Goal: Task Accomplishment & Management: Use online tool/utility

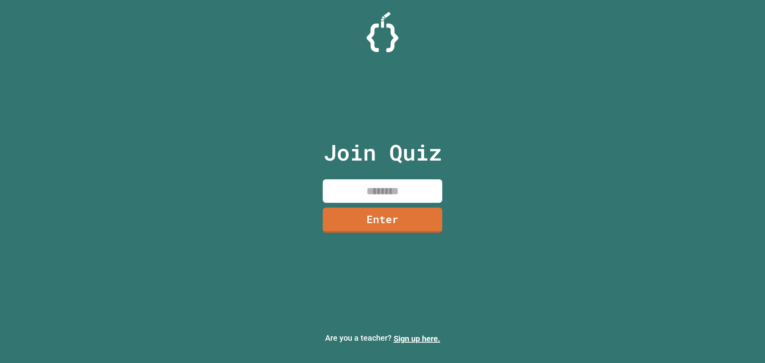
click at [364, 187] on input at bounding box center [383, 191] width 120 height 24
click at [398, 220] on link "Enter" at bounding box center [382, 219] width 107 height 26
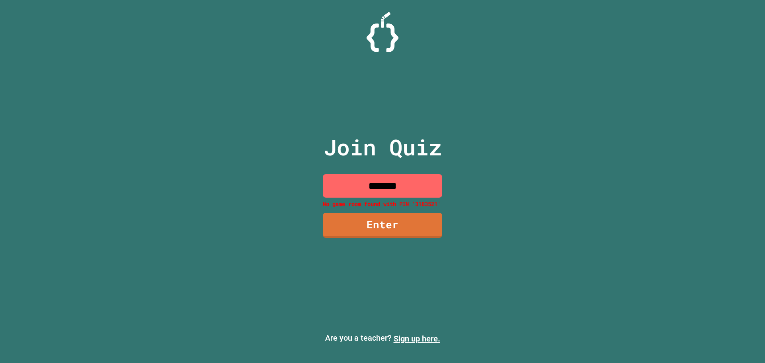
click at [393, 191] on input "*******" at bounding box center [383, 186] width 120 height 24
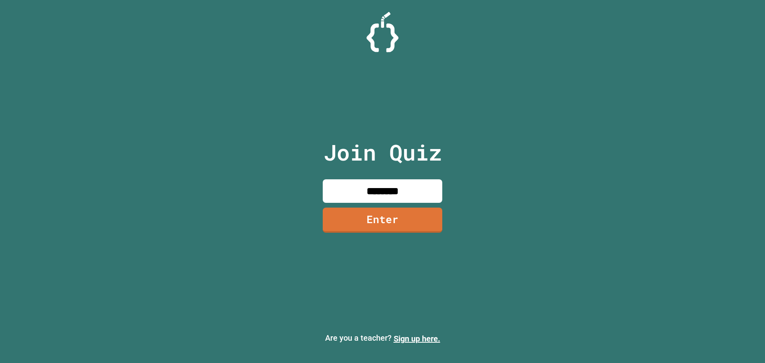
type input "********"
click at [390, 216] on link "Enter" at bounding box center [383, 219] width 120 height 26
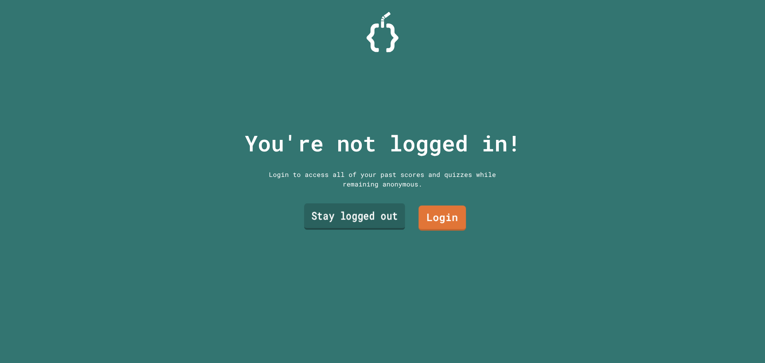
click at [369, 213] on link "Stay logged out" at bounding box center [354, 217] width 101 height 26
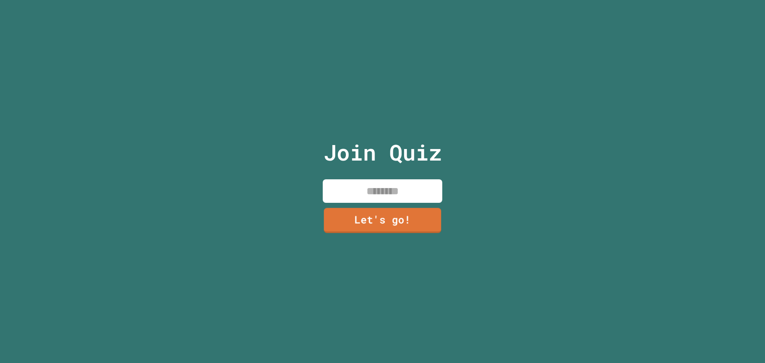
click at [380, 194] on input at bounding box center [383, 191] width 120 height 24
type input "****"
click at [391, 220] on link "Let's go!" at bounding box center [383, 219] width 118 height 26
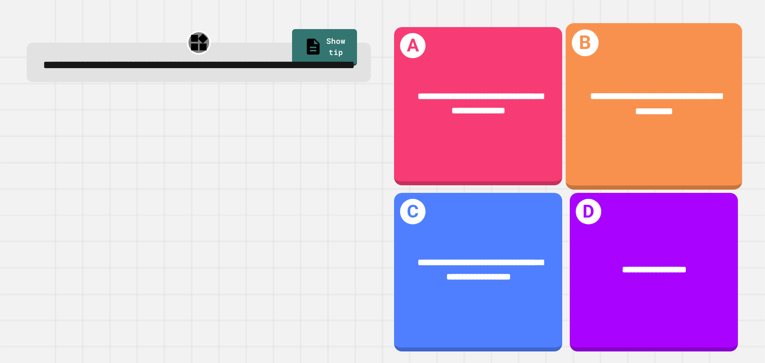
click at [642, 116] on div "**********" at bounding box center [653, 104] width 137 height 30
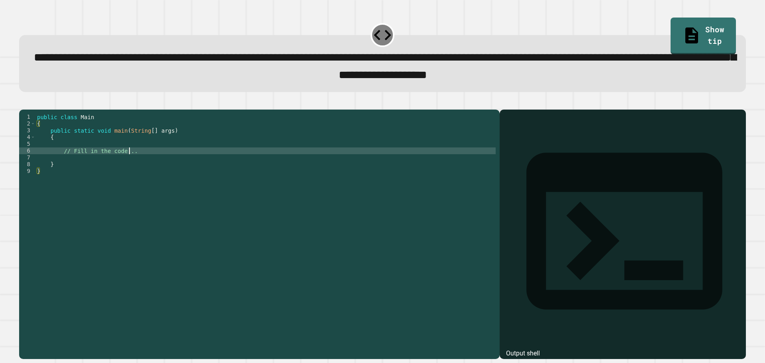
click at [149, 165] on div "public class Main { public static void main ( String [ ] args ) { // Fill in th…" at bounding box center [265, 226] width 460 height 224
type textarea "**********"
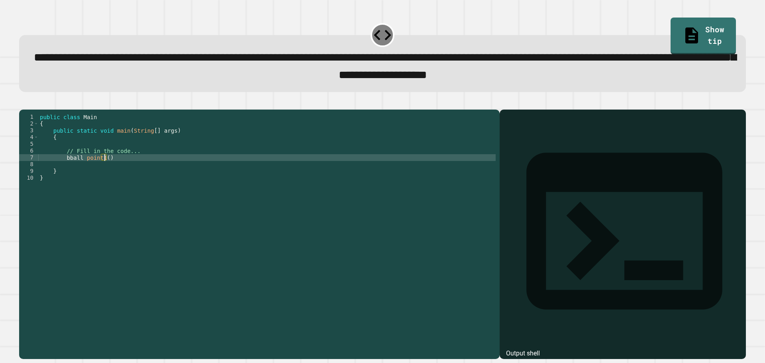
scroll to position [0, 4]
type textarea "*"
click at [111, 172] on div "public class Main { public static void main ( String [ ] args ) { // Fill in th…" at bounding box center [266, 226] width 457 height 224
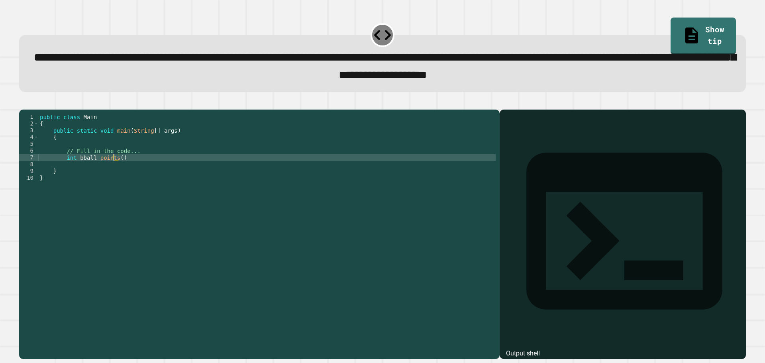
click at [115, 170] on div "public class Main { public static void main ( String [ ] args ) { // Fill in th…" at bounding box center [266, 226] width 457 height 224
click at [70, 169] on div "public class Main { public static void main ( String [ ] args ) { // Fill in th…" at bounding box center [266, 226] width 457 height 224
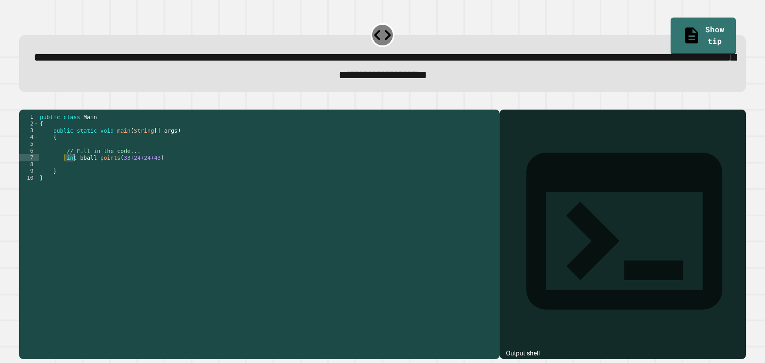
click at [152, 171] on div "public class Main { public static void main ( String [ ] args ) { // Fill in th…" at bounding box center [266, 226] width 457 height 224
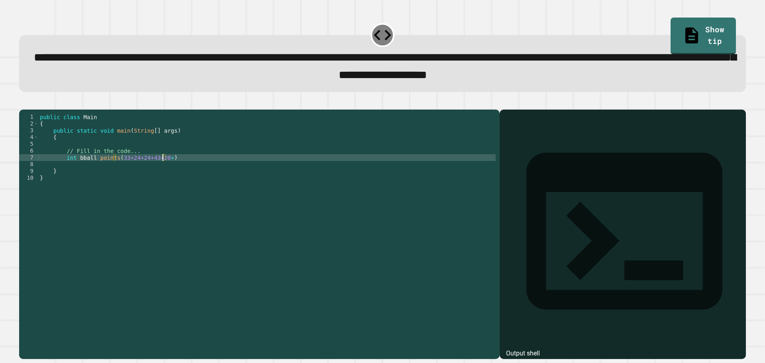
scroll to position [0, 9]
click at [195, 170] on div "public class Main { public static void main ( String [ ] args ) { // Fill in th…" at bounding box center [266, 226] width 457 height 224
type textarea "**********"
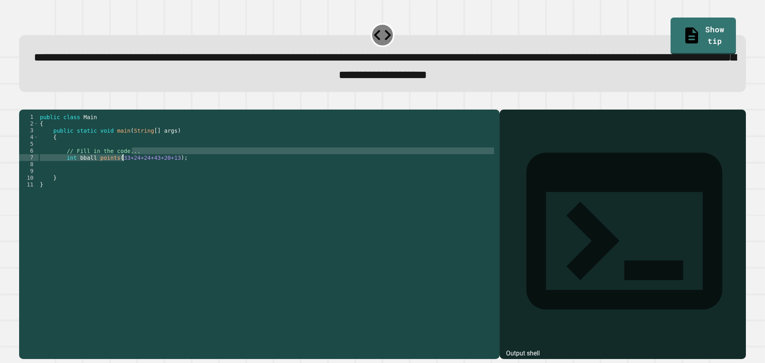
drag, startPoint x: 180, startPoint y: 166, endPoint x: 122, endPoint y: 171, distance: 58.7
click at [122, 171] on div "public class Main { public static void main ( String [ ] args ) { // Fill in th…" at bounding box center [266, 226] width 457 height 224
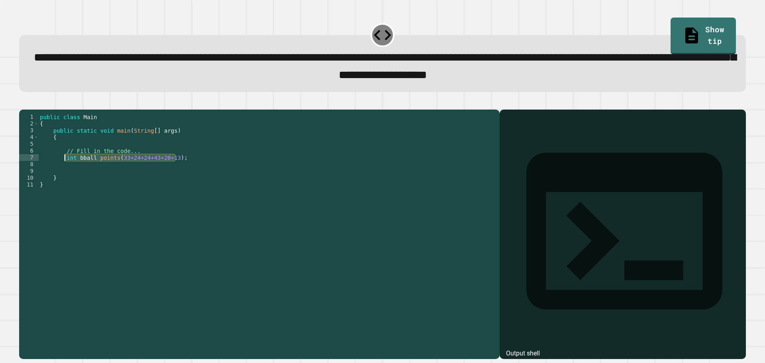
drag, startPoint x: 178, startPoint y: 175, endPoint x: 65, endPoint y: 168, distance: 113.7
click at [65, 168] on div "public class Main { public static void main ( String [ ] args ) { // Fill in th…" at bounding box center [266, 226] width 457 height 224
click at [116, 168] on div "public class Main { public static void main ( String [ ] args ) { // Fill in th…" at bounding box center [266, 219] width 457 height 210
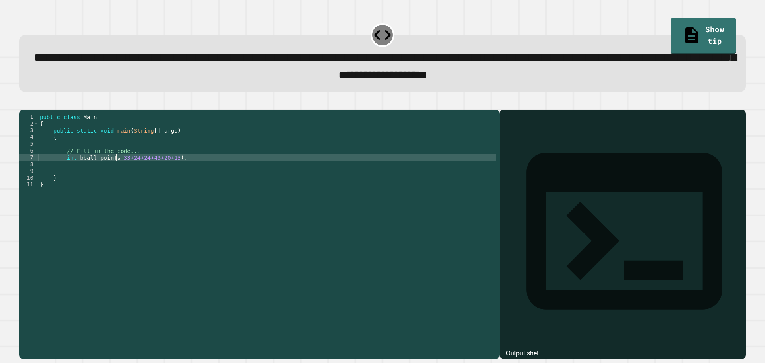
scroll to position [0, 5]
click at [171, 173] on div "public class Main { public static void main ( String [ ] args ) { // Fill in th…" at bounding box center [266, 226] width 457 height 224
click at [113, 169] on div "public class Main { public static void main ( String [ ] args ) { // Fill in th…" at bounding box center [266, 226] width 457 height 224
type textarea "**********"
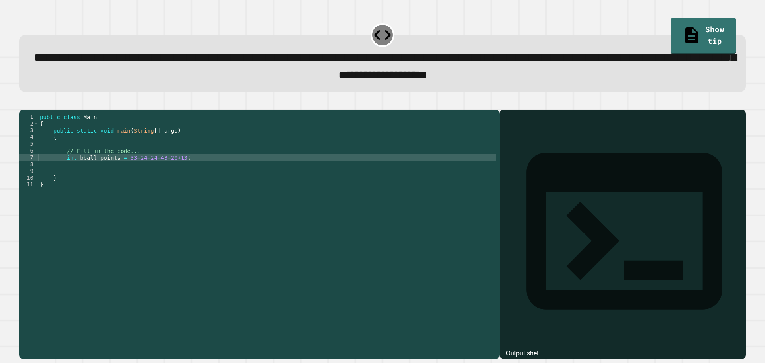
click at [201, 170] on div "public class Main { public static void main ( String [ ] args ) { // Fill in th…" at bounding box center [266, 226] width 457 height 224
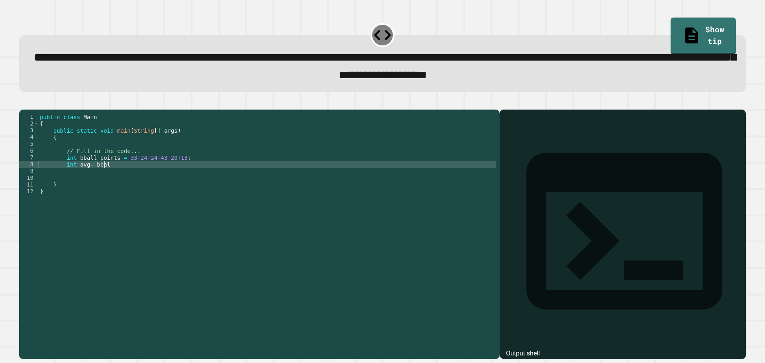
scroll to position [0, 4]
click at [97, 170] on div "public class Main { public static void main ( String [ ] args ) { // Fill in th…" at bounding box center [266, 226] width 457 height 224
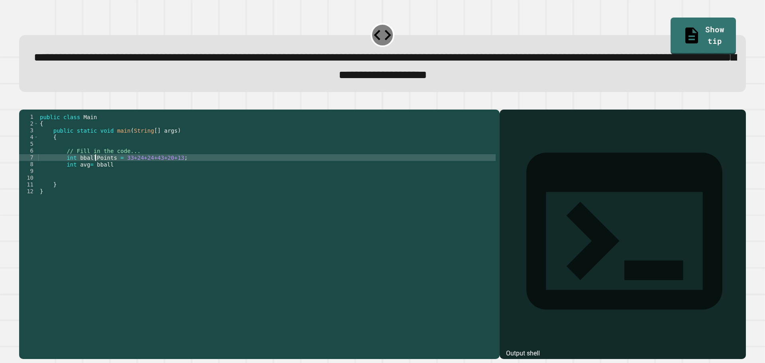
scroll to position [0, 4]
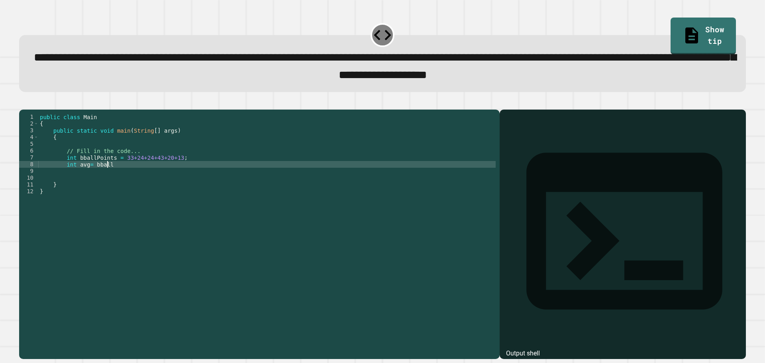
click at [108, 175] on div "public class Main { public static void main ( String [ ] args ) { // Fill in th…" at bounding box center [266, 226] width 457 height 224
type textarea "**********"
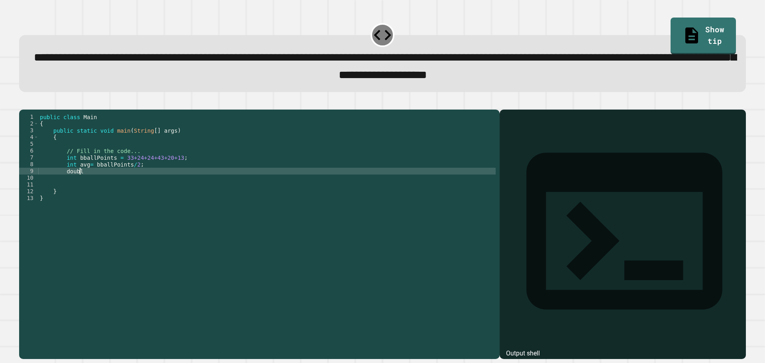
scroll to position [0, 2]
type textarea "*"
type textarea "**********"
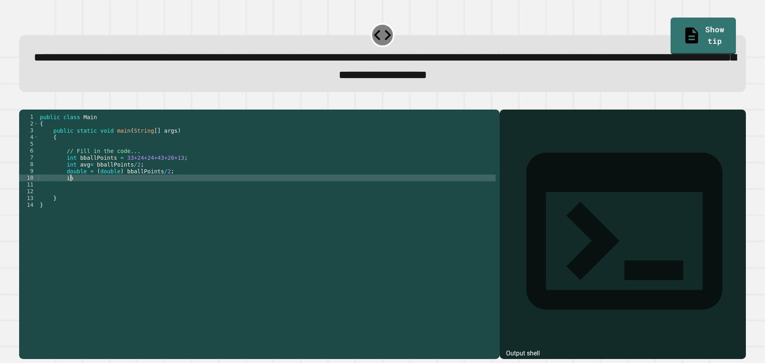
scroll to position [0, 2]
type textarea "*"
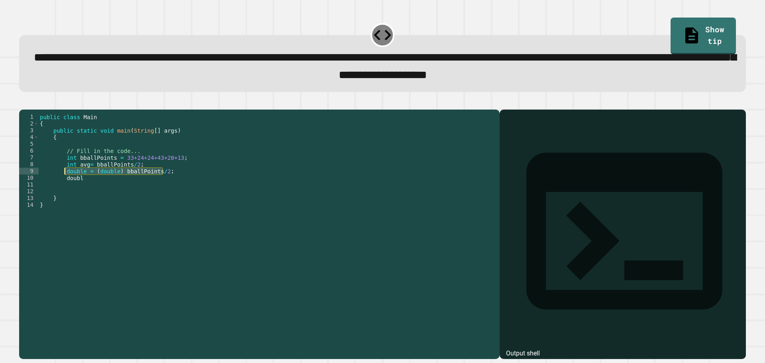
drag, startPoint x: 165, startPoint y: 182, endPoint x: 66, endPoint y: 184, distance: 99.6
click at [66, 184] on div "public class Main { public static void main ( String [ ] args ) { // Fill in th…" at bounding box center [266, 226] width 457 height 224
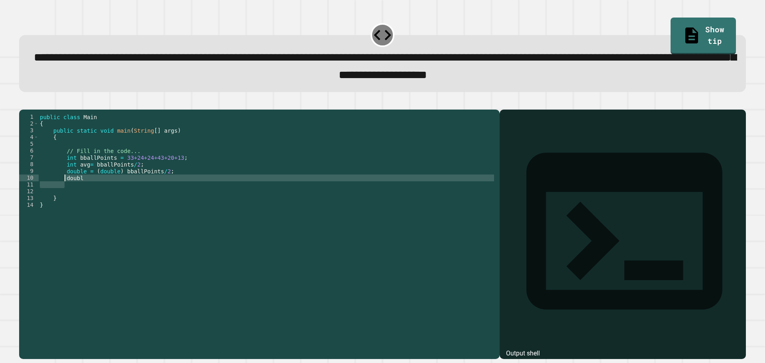
drag, startPoint x: 104, startPoint y: 195, endPoint x: 65, endPoint y: 193, distance: 39.5
click at [65, 193] on div "public class Main { public static void main ( String [ ] args ) { // Fill in th…" at bounding box center [266, 226] width 457 height 224
type textarea "*****"
paste textarea "**********"
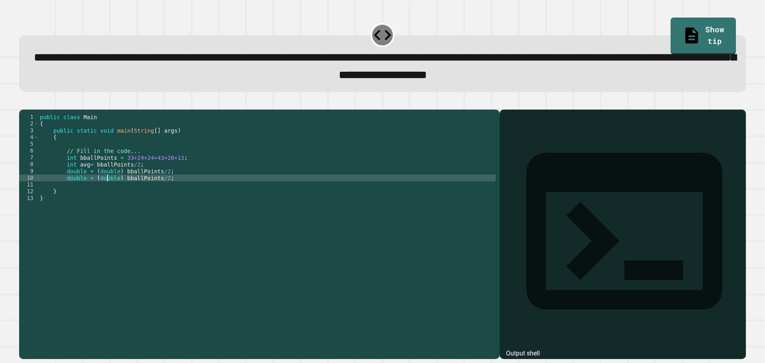
click at [106, 191] on div "public class Main { public static void main ( String [ ] args ) { // Fill in th…" at bounding box center [266, 226] width 457 height 224
drag, startPoint x: 118, startPoint y: 191, endPoint x: 92, endPoint y: 188, distance: 26.4
click at [92, 188] on div "public class Main { public static void main ( String [ ] args ) { // Fill in th…" at bounding box center [266, 226] width 457 height 224
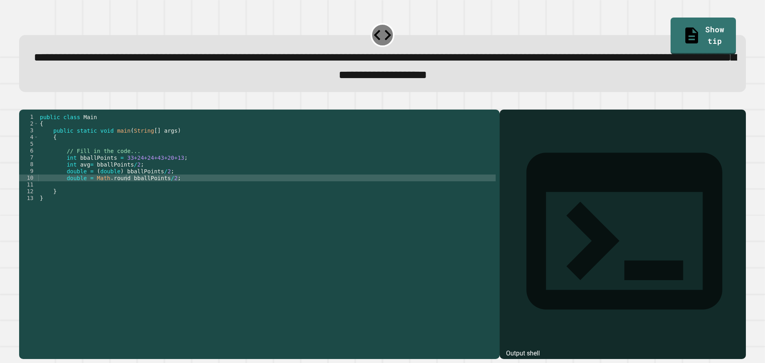
click at [30, 109] on icon "button" at bounding box center [28, 108] width 4 height 6
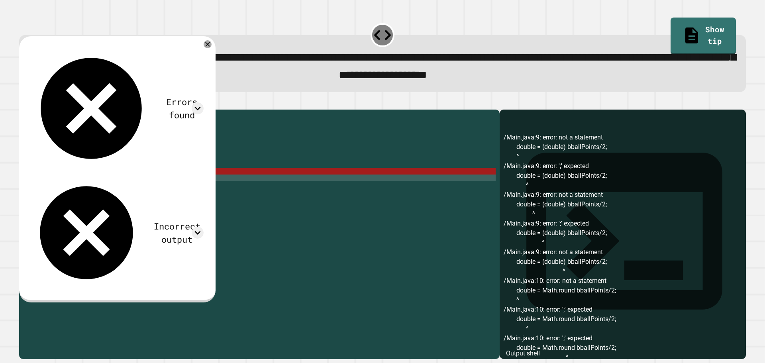
click at [170, 183] on div "public class Main { public static void main ( String [ ] args ) { // Fill in th…" at bounding box center [266, 226] width 457 height 224
click at [86, 185] on div "public class Main { public static void main ( String [ ] args ) { // Fill in th…" at bounding box center [266, 226] width 457 height 224
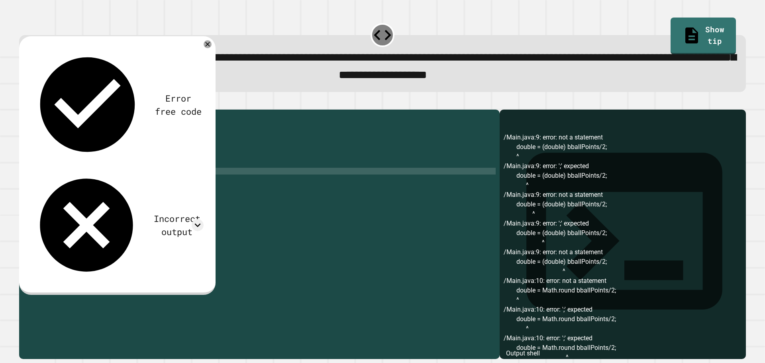
scroll to position [0, 4]
click at [150, 212] on div "Incorrect output" at bounding box center [176, 225] width 53 height 26
click at [204, 219] on icon at bounding box center [198, 225] width 12 height 12
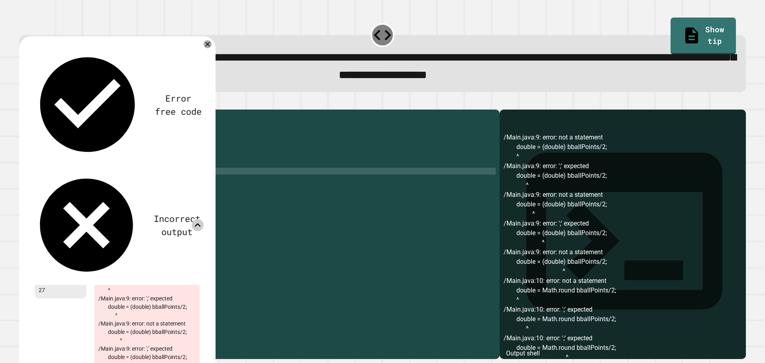
scroll to position [0, 0]
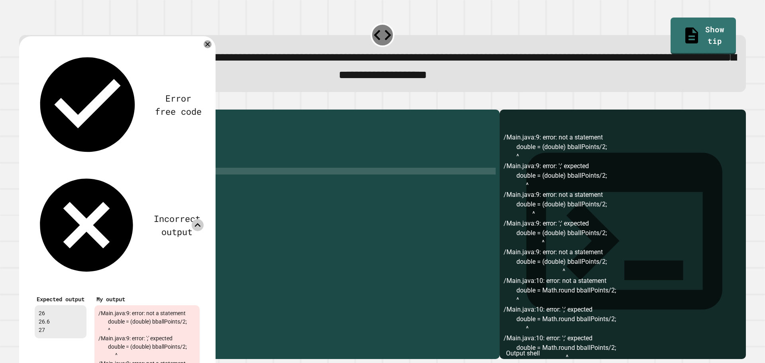
click at [204, 219] on icon at bounding box center [198, 225] width 12 height 12
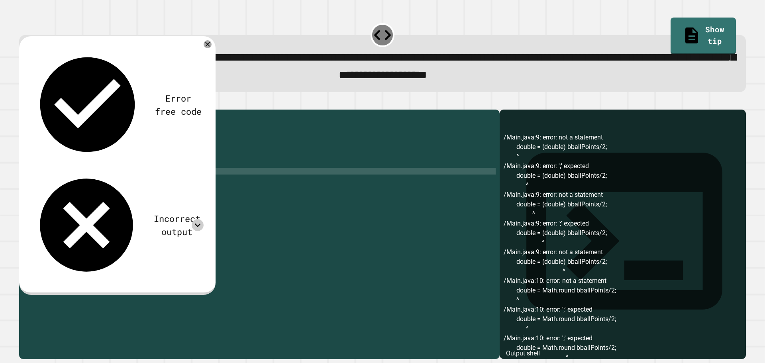
click at [31, 110] on icon "button" at bounding box center [28, 108] width 4 height 6
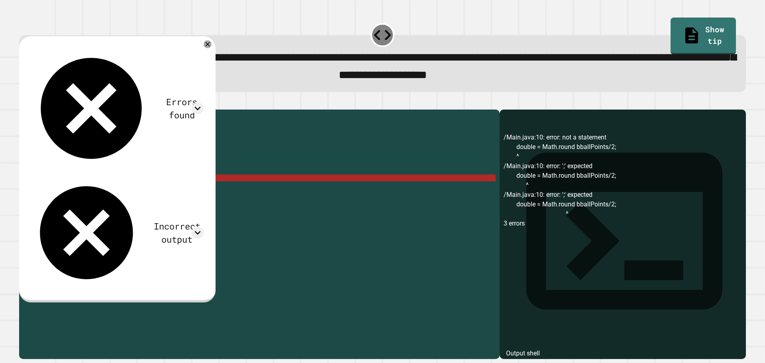
click at [215, 189] on div "public class Main { public static void main ( String [ ] args ) { // Fill in th…" at bounding box center [266, 226] width 457 height 224
click at [123, 192] on div "public class Main { public static void main ( String [ ] args ) { // Fill in th…" at bounding box center [266, 226] width 457 height 224
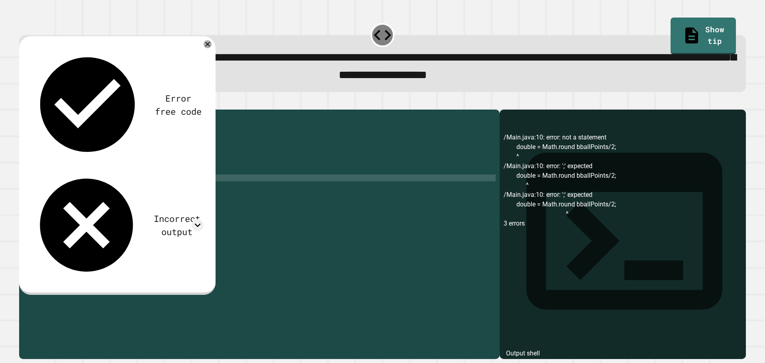
scroll to position [0, 6]
click at [92, 193] on div "public class Main { public static void main ( String [ ] args ) { // Fill in th…" at bounding box center [266, 226] width 457 height 224
click at [23, 103] on icon "button" at bounding box center [23, 103] width 0 height 0
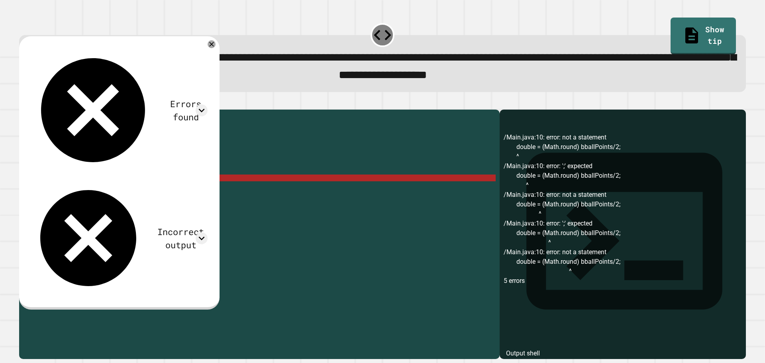
click at [127, 187] on div "public class Main { public static void main ( String [ ] args ) { // Fill in th…" at bounding box center [266, 226] width 457 height 224
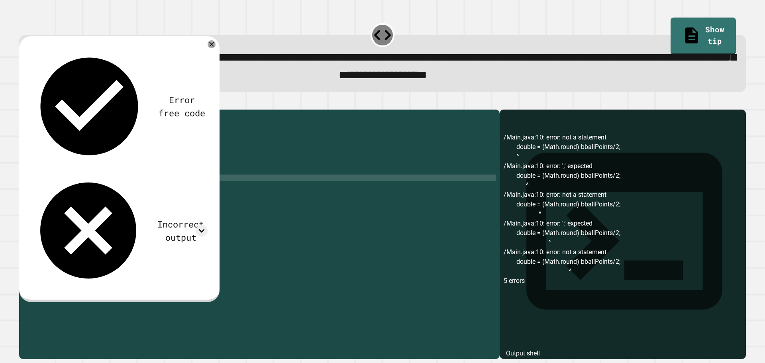
click at [94, 193] on div "public class Main { public static void main ( String [ ] args ) { // Fill in th…" at bounding box center [266, 226] width 457 height 224
click at [122, 191] on div "public class Main { public static void main ( String [ ] args ) { // Fill in th…" at bounding box center [266, 226] width 457 height 224
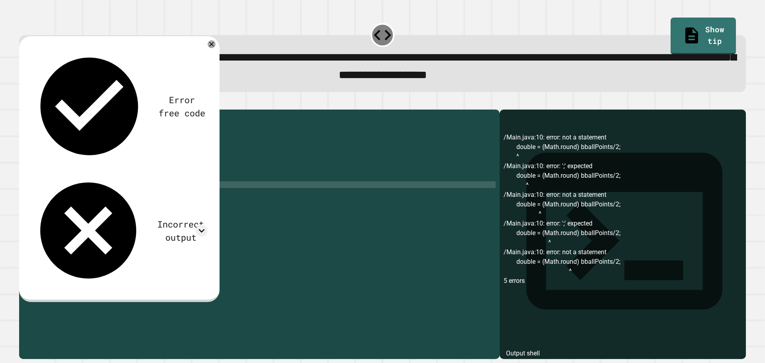
click at [128, 194] on div "public class Main { public static void main ( String [ ] args ) { // Fill in th…" at bounding box center [266, 226] width 457 height 224
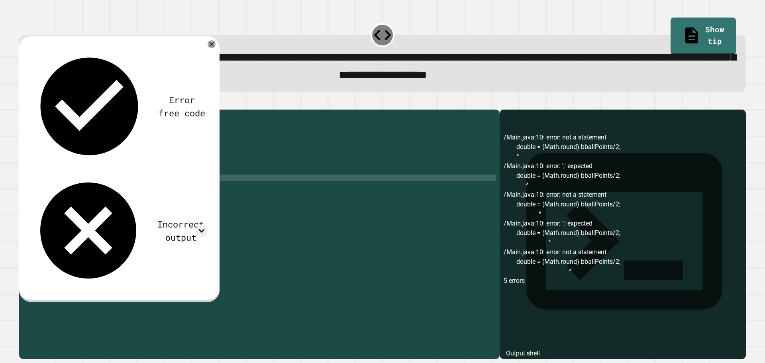
click at [127, 191] on div "public class Main { public static void main ( String [ ] args ) { // Fill in th…" at bounding box center [266, 226] width 457 height 224
click at [204, 193] on div "public class Main { public static void main ( String [ ] args ) { // Fill in th…" at bounding box center [266, 226] width 457 height 224
click at [23, 103] on button "button" at bounding box center [23, 103] width 0 height 0
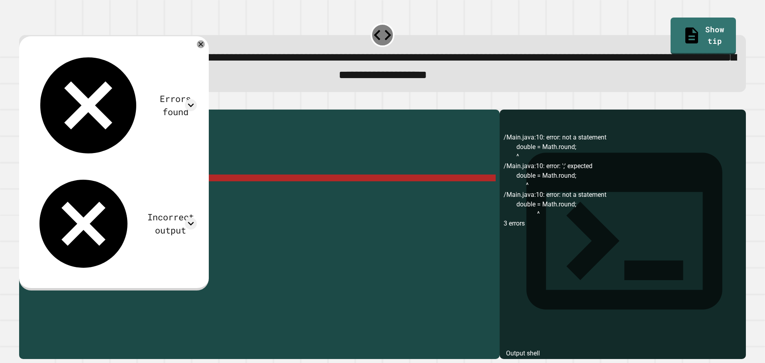
click at [143, 194] on div "public class Main { public static void main ( String [ ] args ) { // Fill in th…" at bounding box center [266, 226] width 457 height 224
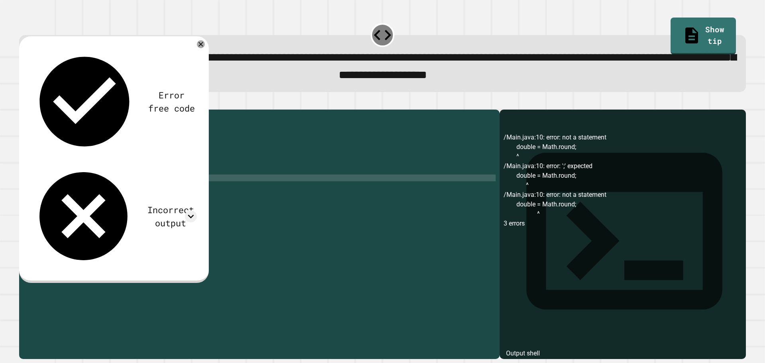
scroll to position [0, 7]
click at [23, 103] on icon "button" at bounding box center [23, 103] width 0 height 0
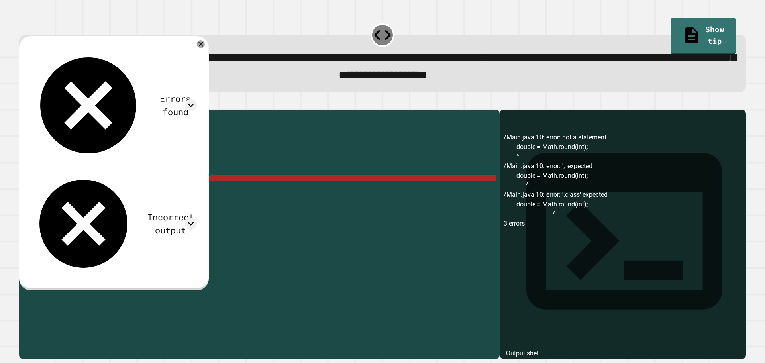
click at [132, 193] on div "public class Main { public static void main ( String [ ] args ) { // Fill in th…" at bounding box center [266, 226] width 457 height 224
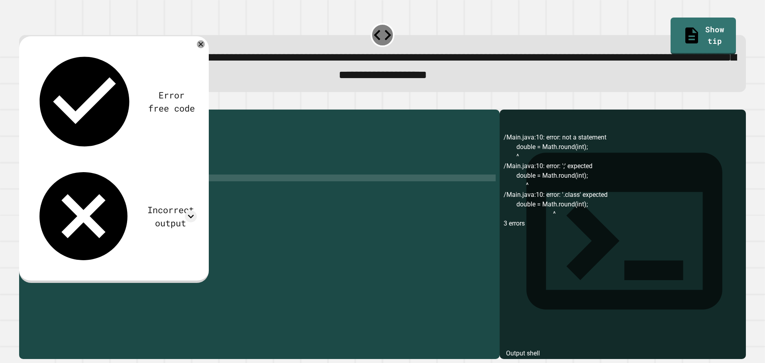
scroll to position [0, 7]
click at [29, 110] on icon "button" at bounding box center [28, 108] width 4 height 6
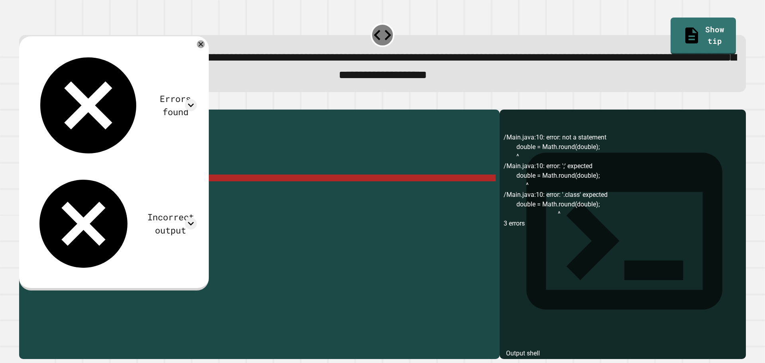
click at [145, 190] on div "public class Main { public static void main ( String [ ] args ) { // Fill in th…" at bounding box center [266, 226] width 457 height 224
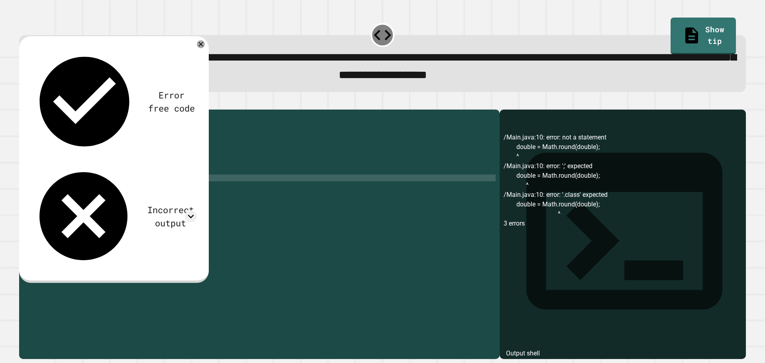
click at [124, 194] on div "public class Main { public static void main ( String [ ] args ) { // Fill in th…" at bounding box center [266, 226] width 457 height 224
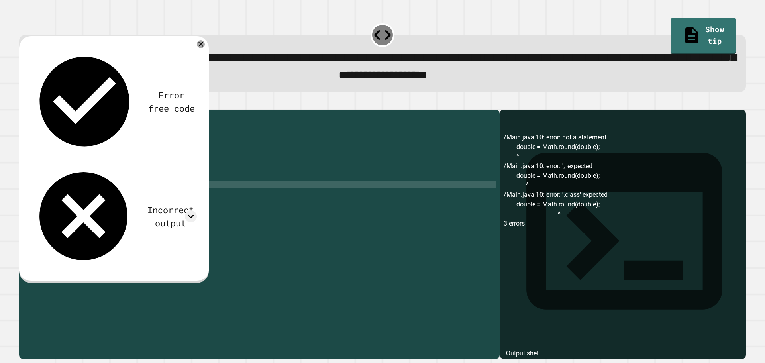
scroll to position [0, 0]
click at [127, 190] on div "public class Main { public static void main ( String [ ] args ) { // Fill in th…" at bounding box center [266, 226] width 457 height 224
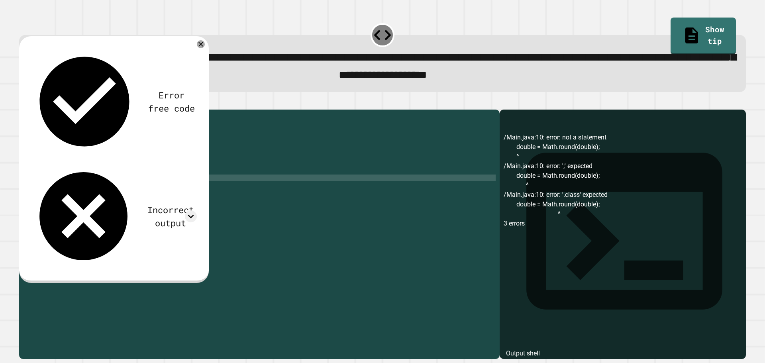
scroll to position [0, 6]
click at [23, 103] on icon "button" at bounding box center [23, 103] width 0 height 0
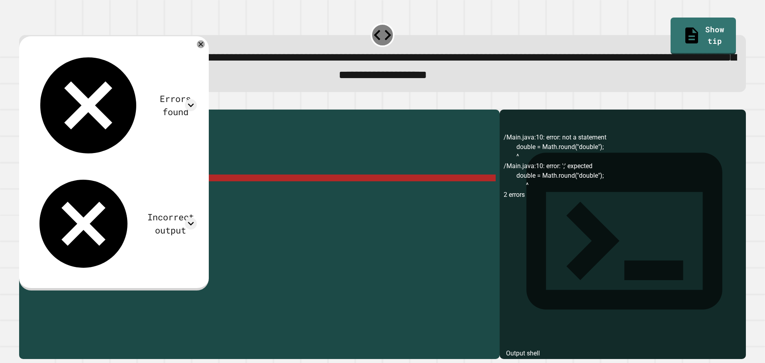
click at [151, 189] on div "public class Main { public static void main ( String [ ] args ) { // Fill in th…" at bounding box center [266, 226] width 457 height 224
click at [167, 182] on div "public class Main { public static void main ( String [ ] args ) { // Fill in th…" at bounding box center [266, 226] width 457 height 224
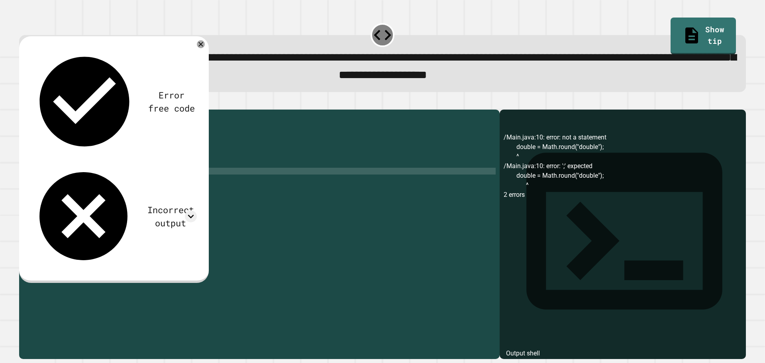
scroll to position [0, 9]
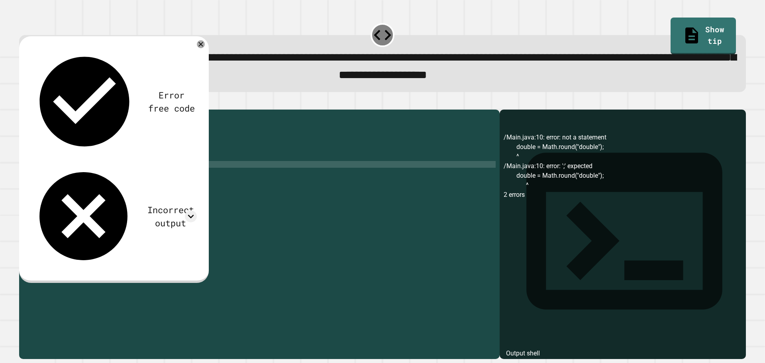
click at [130, 177] on div "public class Main { public static void main ( String [ ] args ) { // Fill in th…" at bounding box center [266, 226] width 457 height 224
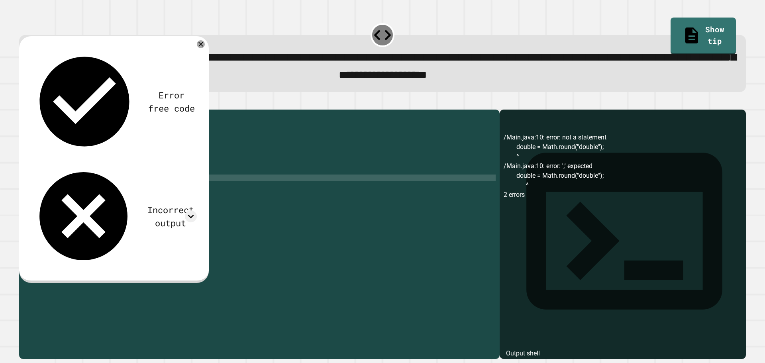
click at [151, 192] on div "public class Main { public static void main ( String [ ] args ) { // Fill in th…" at bounding box center [266, 226] width 457 height 224
drag, startPoint x: 154, startPoint y: 192, endPoint x: 92, endPoint y: 191, distance: 62.2
click at [92, 191] on div "public class Main { public static void main ( String [ ] args ) { // Fill in th…" at bounding box center [266, 226] width 457 height 224
type textarea "**********"
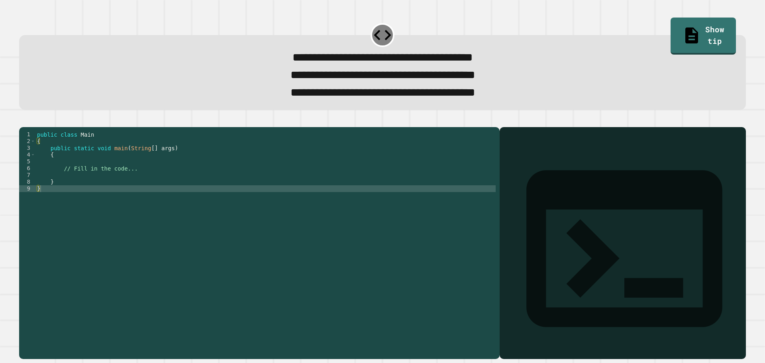
click at [196, 188] on div "public class Main { public static void main ( String [ ] args ) { // Fill in th…" at bounding box center [265, 232] width 460 height 203
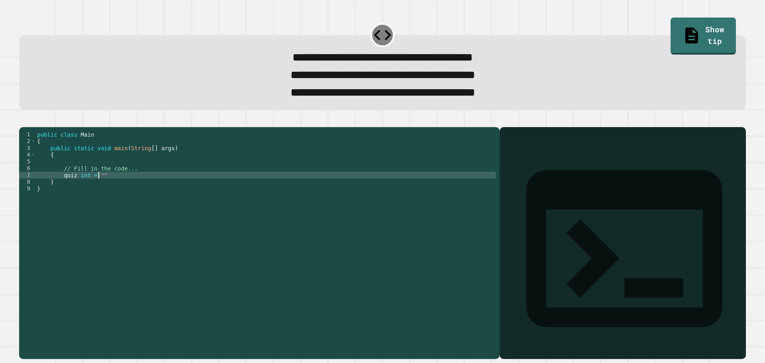
scroll to position [0, 4]
type textarea "*"
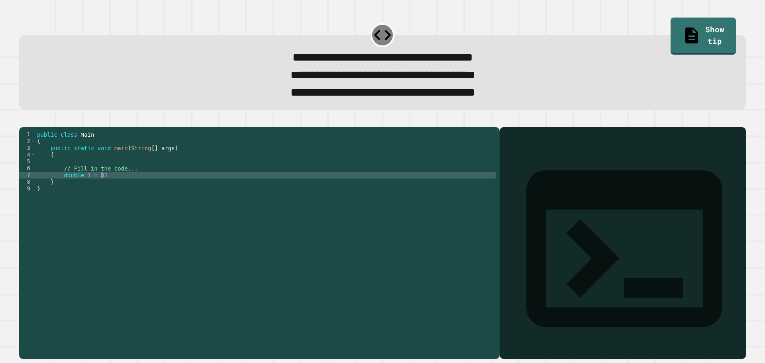
type textarea "**********"
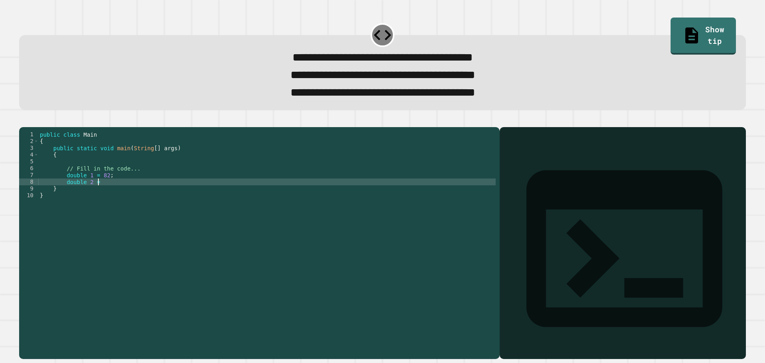
scroll to position [0, 4]
type textarea "**********"
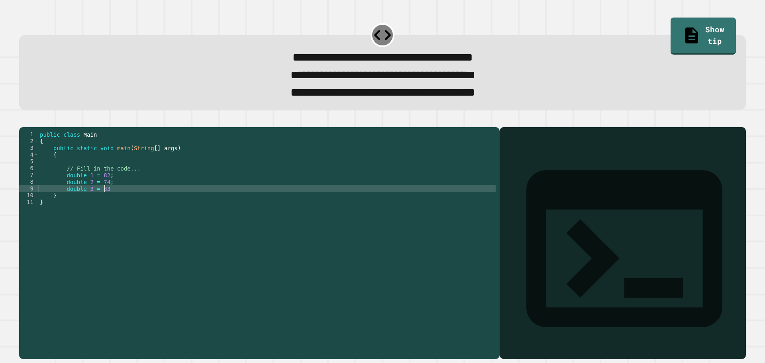
type textarea "**********"
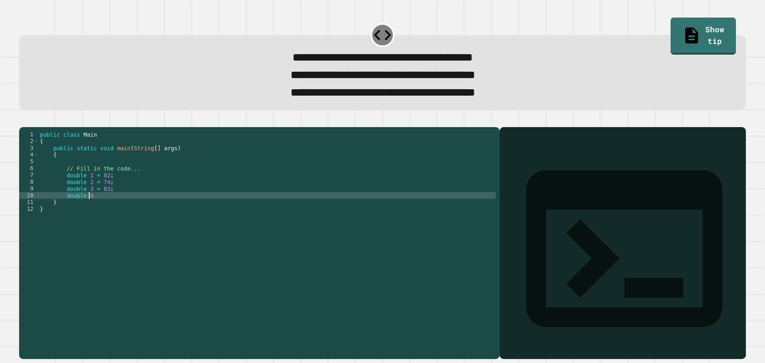
scroll to position [0, 3]
type textarea "**********"
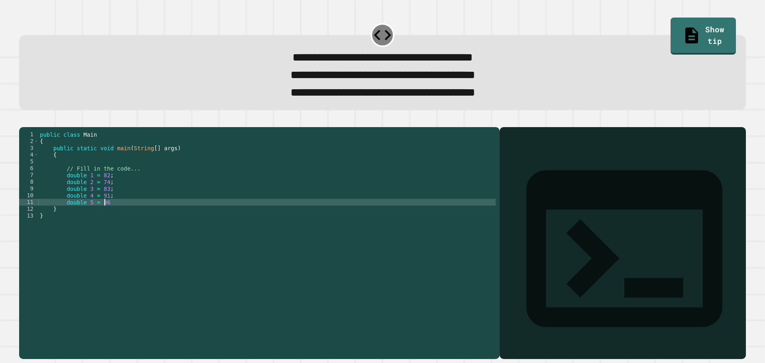
type textarea "**********"
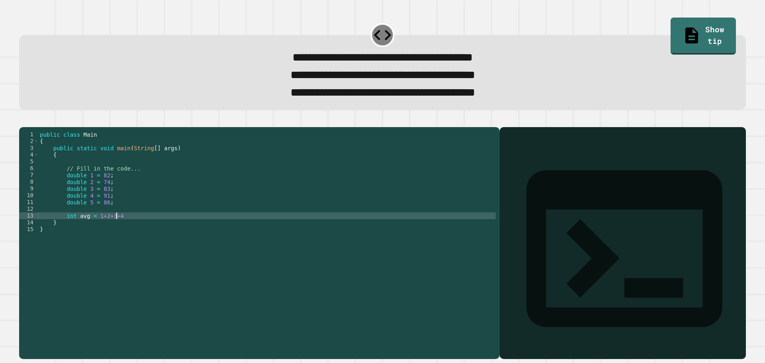
scroll to position [0, 5]
type textarea "**********"
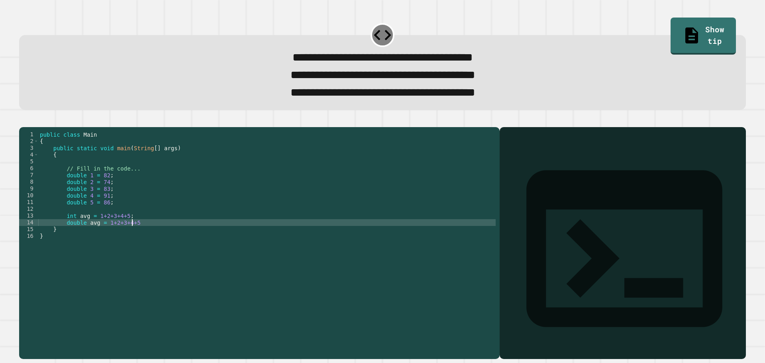
type textarea "**********"
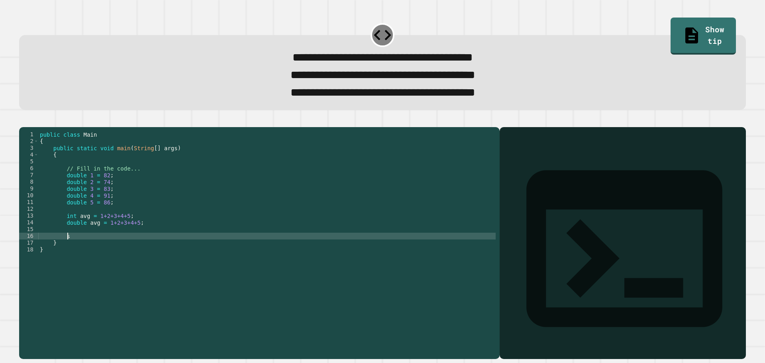
type textarea "*"
click at [31, 128] on icon "button" at bounding box center [28, 125] width 4 height 6
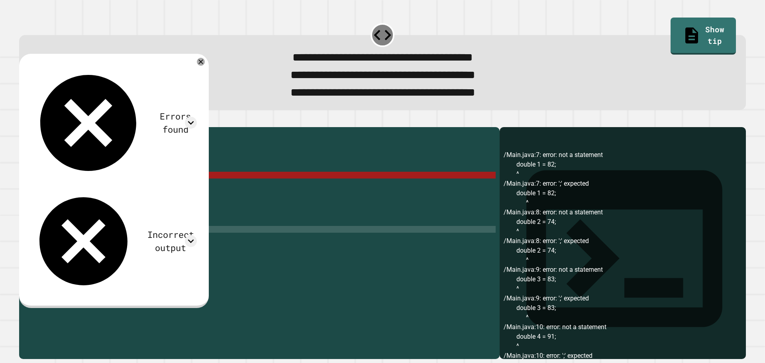
click at [83, 245] on div "public class Main { public static void main ( String [ ] args ) { // Fill in th…" at bounding box center [266, 232] width 457 height 203
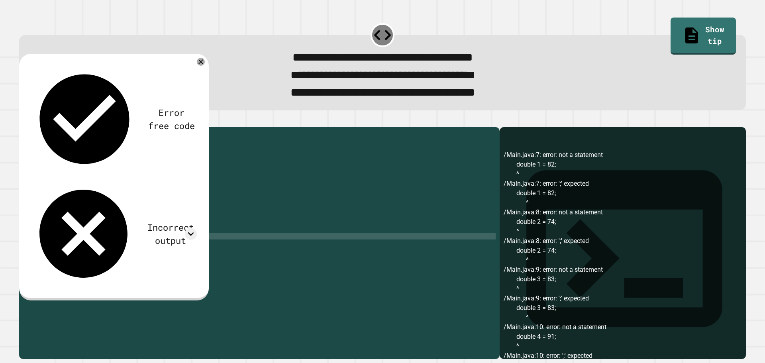
scroll to position [0, 1]
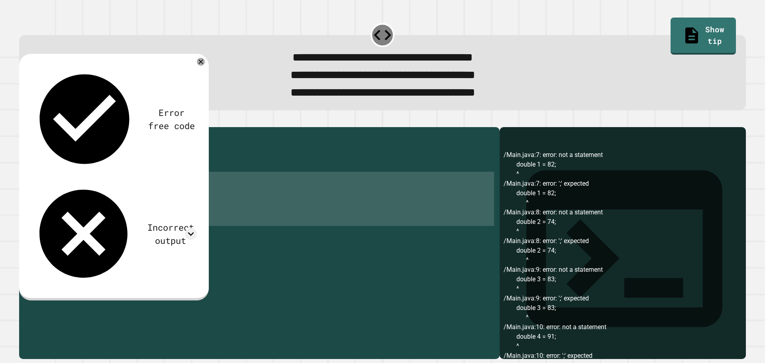
drag, startPoint x: 82, startPoint y: 243, endPoint x: 0, endPoint y: 191, distance: 97.1
click at [0, 191] on div "**********" at bounding box center [382, 181] width 765 height 363
type textarea "**********"
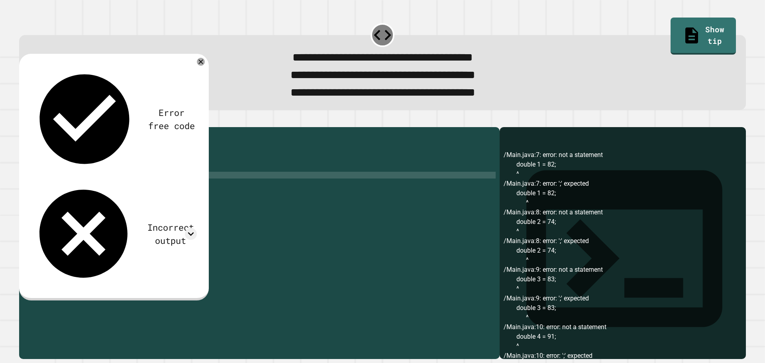
scroll to position [0, 6]
type textarea "**********"
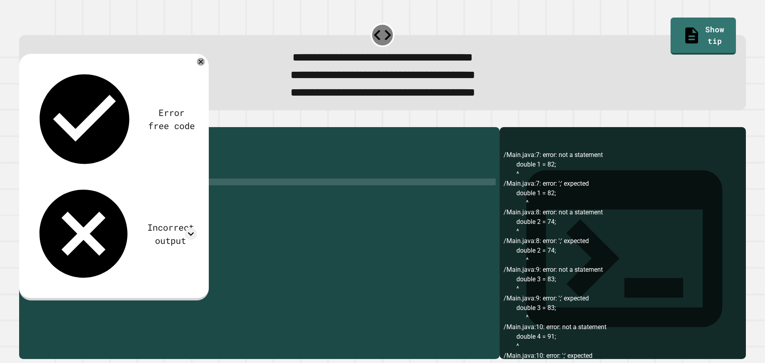
scroll to position [0, 1]
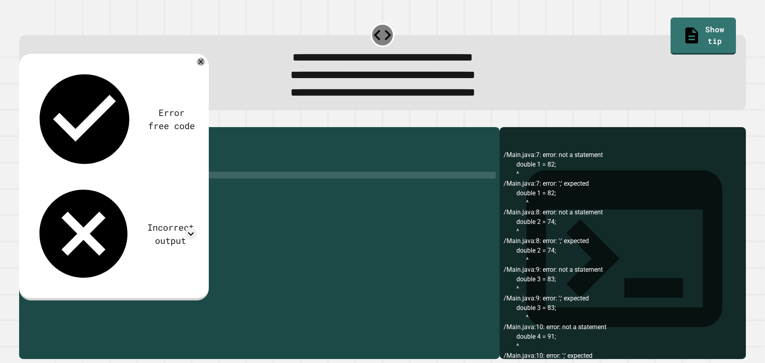
type textarea "**********"
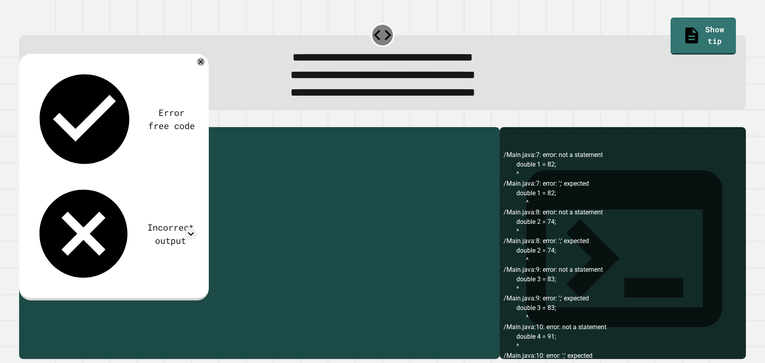
drag, startPoint x: 137, startPoint y: 191, endPoint x: 65, endPoint y: 188, distance: 71.8
click at [65, 188] on div "public class Main { public static void main ( String [ ] args ) { // Fill in th…" at bounding box center [266, 232] width 457 height 203
click at [136, 198] on div "public class Main { public static void main ( String [ ] args ) { // Fill in th…" at bounding box center [266, 232] width 457 height 203
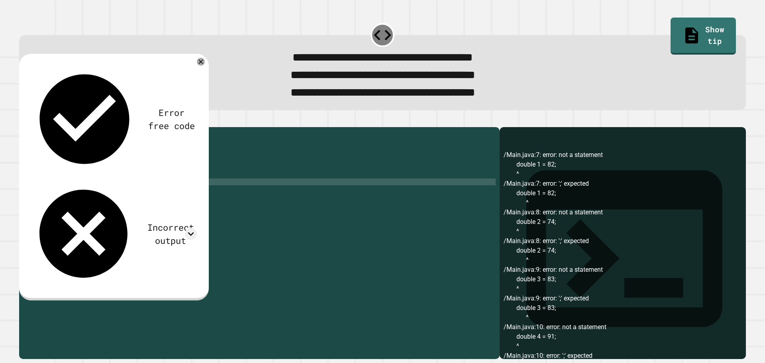
paste textarea "**********"
click at [23, 120] on icon "button" at bounding box center [23, 120] width 0 height 0
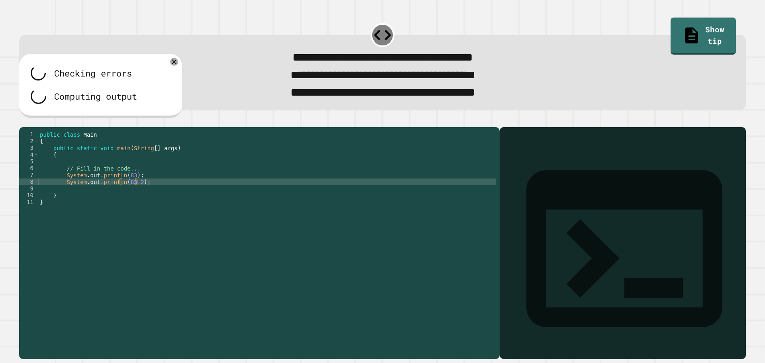
click at [236, 273] on div "public class Main { public static void main ( String [ ] args ) { // Fill in th…" at bounding box center [266, 232] width 457 height 203
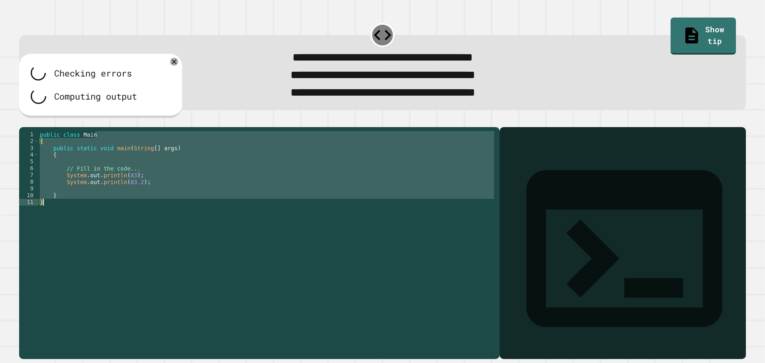
type textarea "* *"
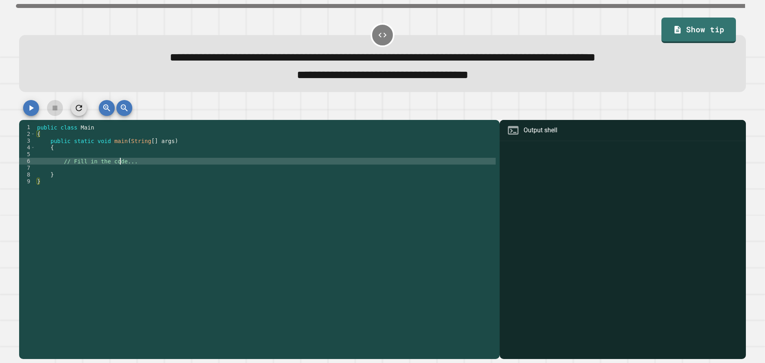
click at [121, 165] on div "public class Main { public static void main ( String [ ] args ) { // Fill in th…" at bounding box center [265, 236] width 460 height 224
click at [137, 165] on div "public class Main { public static void main ( String [ ] args ) { // Fill in th…" at bounding box center [265, 236] width 460 height 224
type textarea "**********"
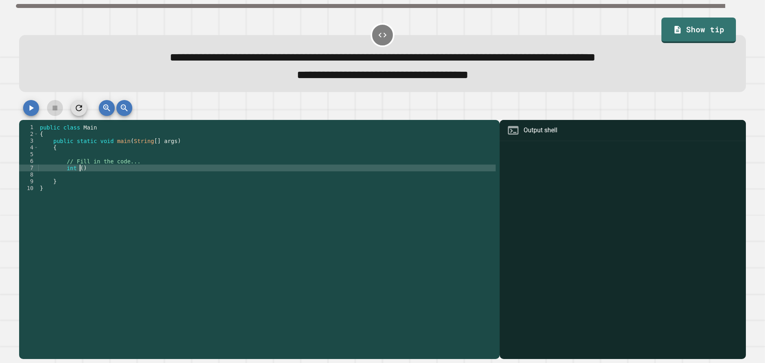
scroll to position [0, 2]
type textarea "*"
type textarea "*********"
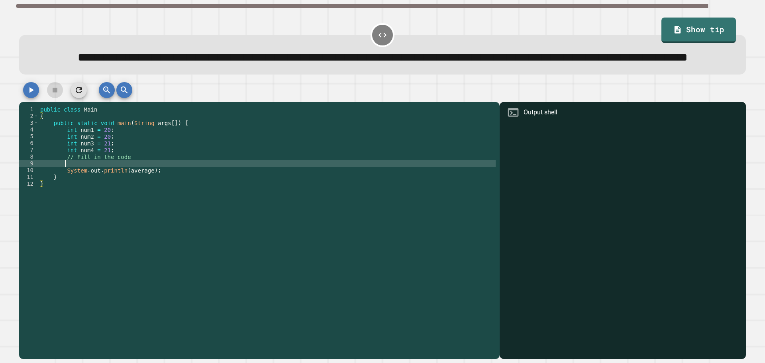
click at [115, 182] on div "public class Main { public static void main ( String args [ ]) { int num1 = 20 …" at bounding box center [267, 218] width 457 height 224
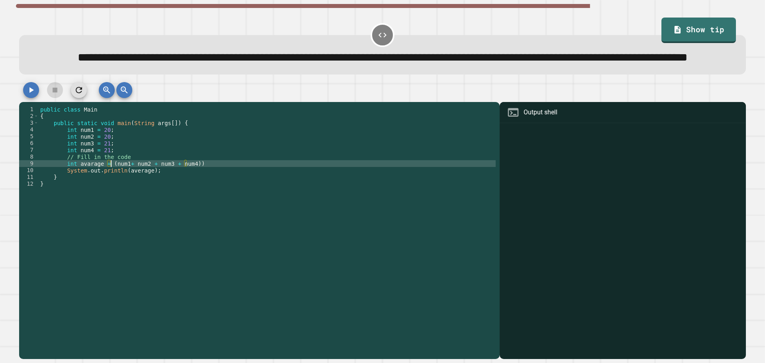
click at [110, 185] on div "public class Main { public static void main ( String args [ ]) { int num1 = 20 …" at bounding box center [267, 218] width 457 height 224
click at [191, 182] on div "public class Main { public static void main ( String args [ ]) { int num1 = 20 …" at bounding box center [267, 218] width 457 height 224
click at [27, 95] on icon "button" at bounding box center [31, 90] width 10 height 10
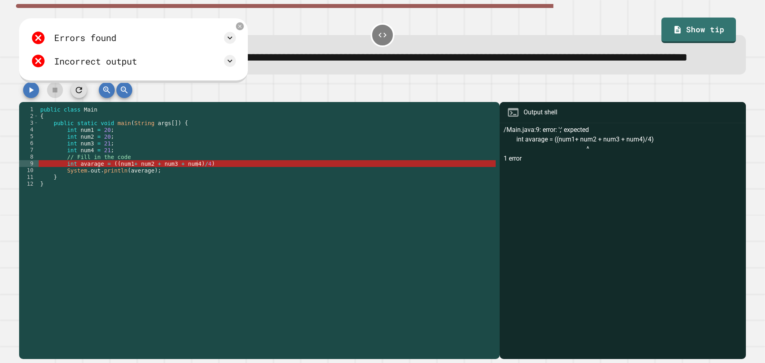
click at [107, 184] on div "public class Main { public static void main ( String args [ ]) { int num1 = 20 …" at bounding box center [267, 218] width 457 height 224
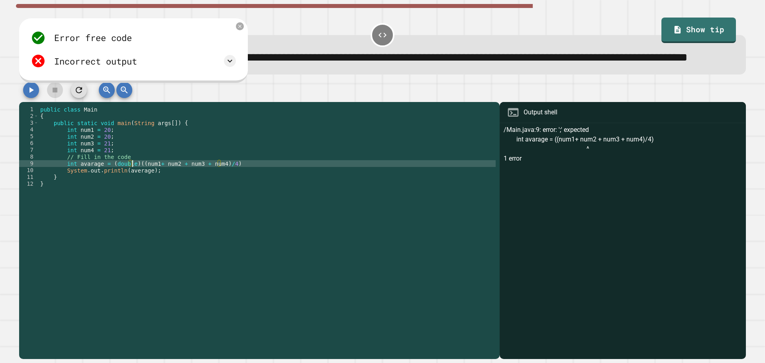
scroll to position [0, 6]
click at [30, 93] on icon "button" at bounding box center [31, 90] width 4 height 6
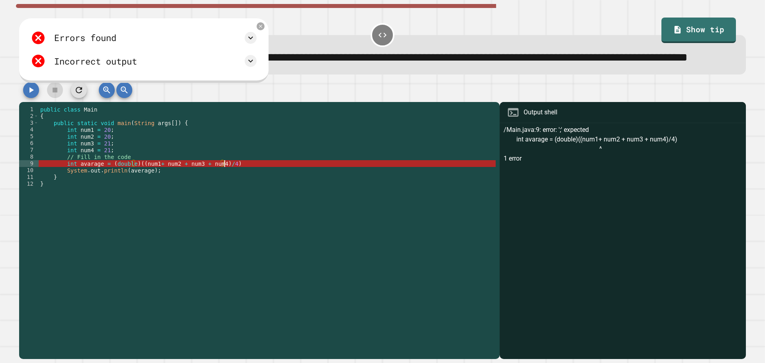
click at [228, 185] on div "public class Main { public static void main ( String args [ ]) { int num1 = 20 …" at bounding box center [267, 218] width 457 height 224
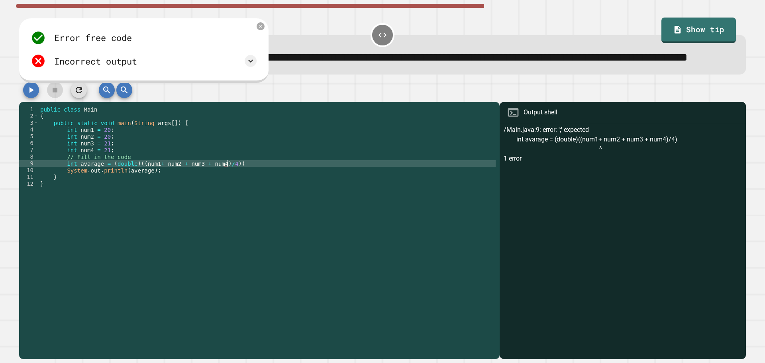
click at [35, 98] on button "button" at bounding box center [31, 90] width 16 height 16
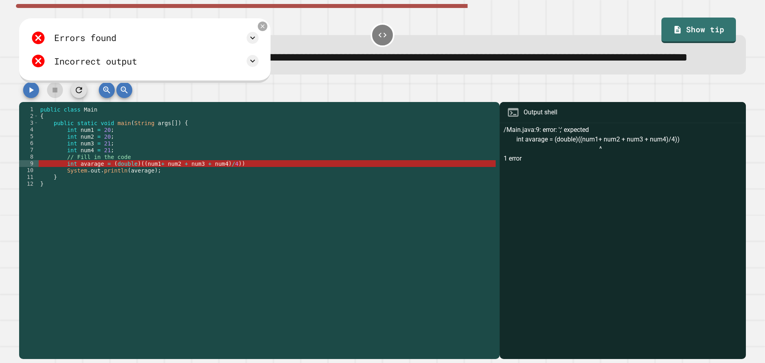
click at [264, 30] on icon at bounding box center [262, 26] width 7 height 7
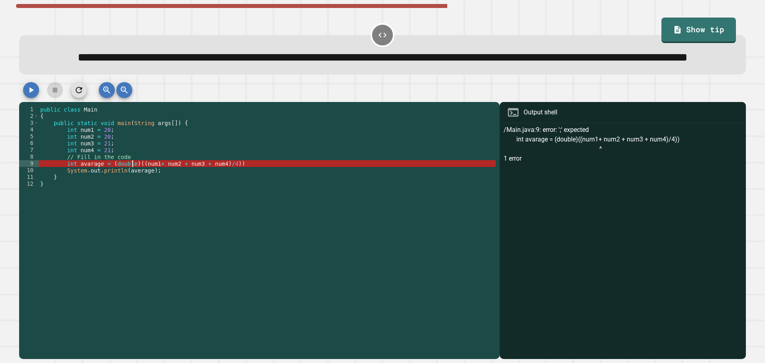
click at [133, 182] on div "public class Main { public static void main ( String args [ ]) { int num1 = 20 …" at bounding box center [267, 218] width 457 height 224
drag, startPoint x: 133, startPoint y: 182, endPoint x: 112, endPoint y: 185, distance: 21.3
click at [112, 185] on div "public class Main { public static void main ( String args [ ]) { int num1 = 20 …" at bounding box center [267, 218] width 457 height 224
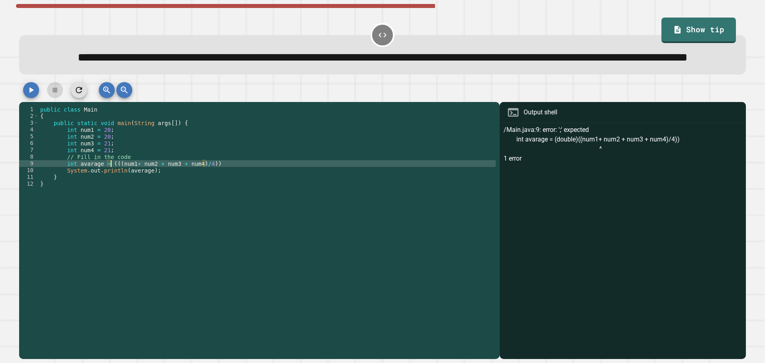
click at [202, 186] on div "public class Main { public static void main ( String args [ ]) { int num1 = 20 …" at bounding box center [267, 218] width 457 height 224
click at [203, 186] on div "public class Main { public static void main ( String args [ ]) { int num1 = 20 …" at bounding box center [267, 218] width 457 height 224
click at [114, 183] on div "public class Main { public static void main ( String args [ ]) { int num1 = 20 …" at bounding box center [267, 218] width 457 height 224
click at [117, 183] on div "public class Main { public static void main ( String args [ ]) { int num1 = 20 …" at bounding box center [267, 218] width 457 height 224
click at [222, 185] on div "public class Main { public static void main ( String args [ ]) { int num1 = 20 …" at bounding box center [267, 218] width 457 height 224
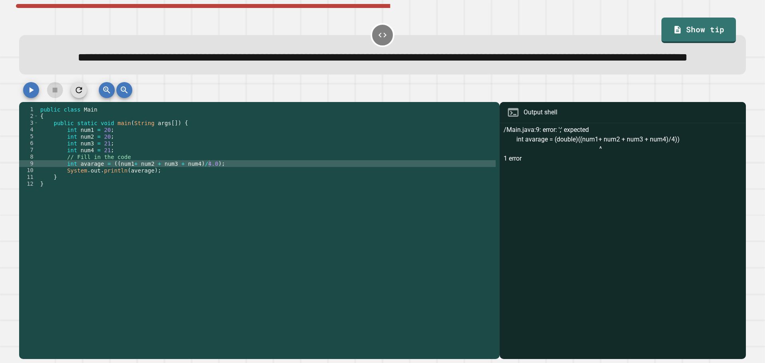
click at [31, 93] on icon "button" at bounding box center [31, 90] width 4 height 6
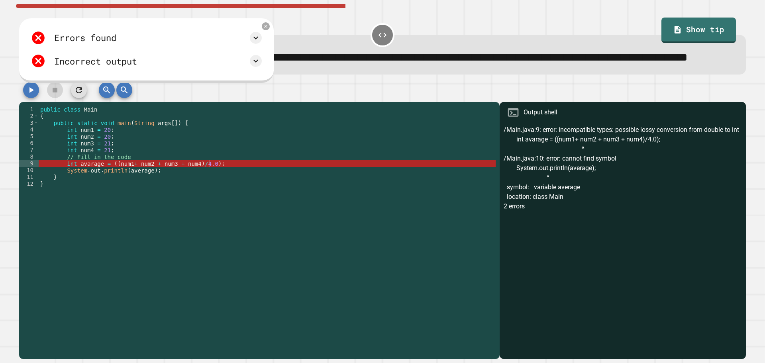
click at [86, 184] on div "public class Main { public static void main ( String args [ ]) { int num1 = 20 …" at bounding box center [267, 218] width 457 height 224
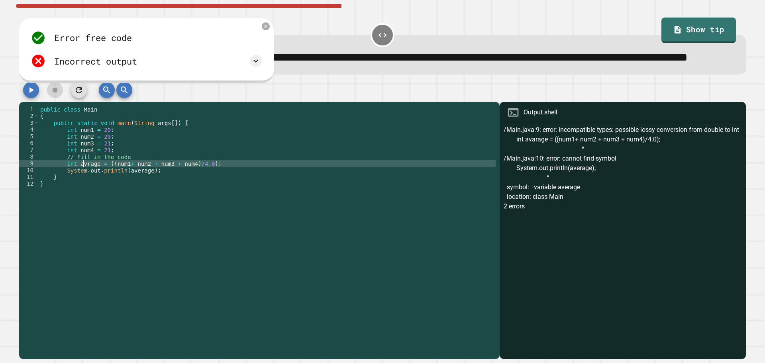
scroll to position [0, 3]
type textarea "**********"
click at [27, 98] on button "button" at bounding box center [31, 90] width 16 height 16
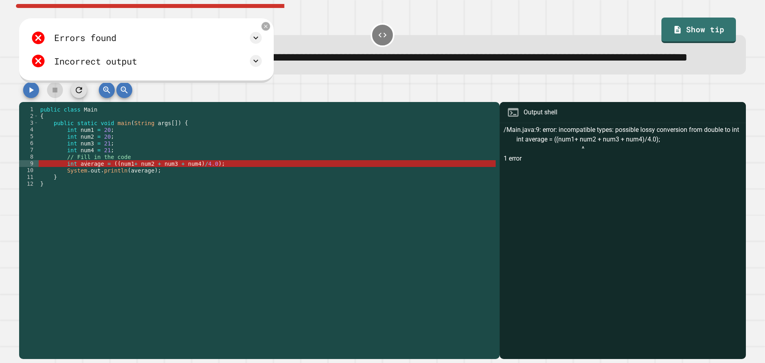
click at [266, 29] on icon at bounding box center [266, 27] width 6 height 6
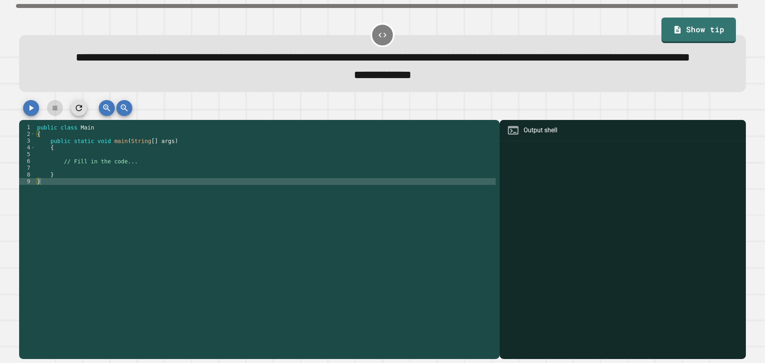
click at [122, 181] on div "public class Main { public static void main ( String [ ] args ) { // Fill in th…" at bounding box center [265, 225] width 460 height 203
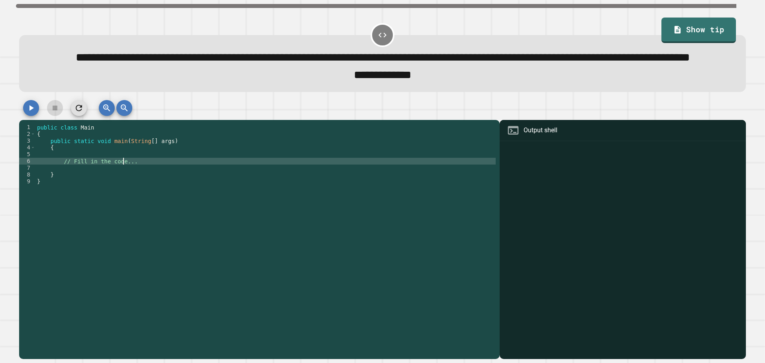
click at [114, 190] on div "public class Main { public static void main ( String [ ] args ) { // Fill in th…" at bounding box center [265, 225] width 460 height 203
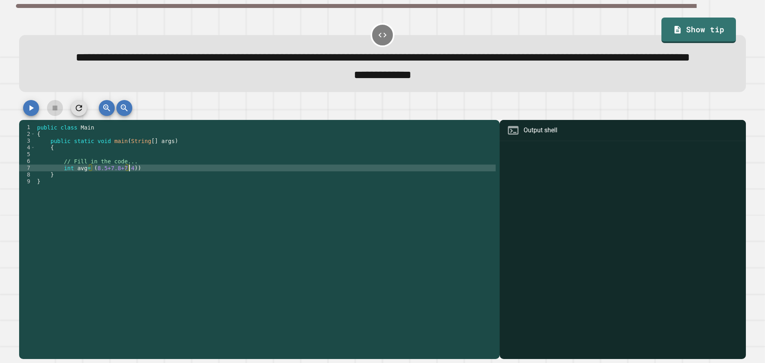
scroll to position [0, 6]
click at [91, 190] on div "public class Main { public static void main ( String [ ] args ) { // Fill in th…" at bounding box center [265, 225] width 460 height 203
click at [130, 186] on div "public class Main { public static void main ( String [ ] args ) { // Fill in th…" at bounding box center [265, 225] width 460 height 203
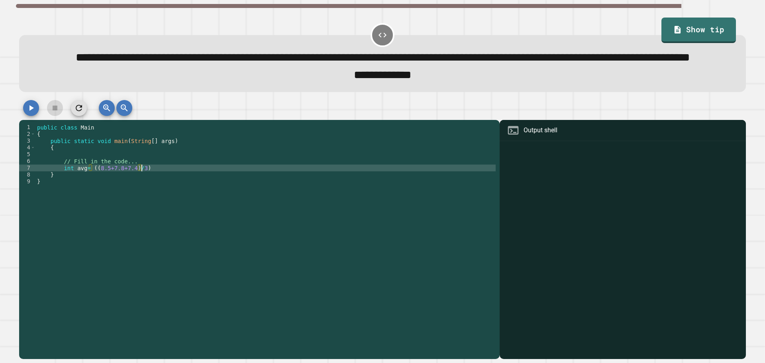
click at [162, 190] on div "public class Main { public static void main ( String [ ] args ) { // Fill in th…" at bounding box center [265, 225] width 460 height 203
type textarea "**********"
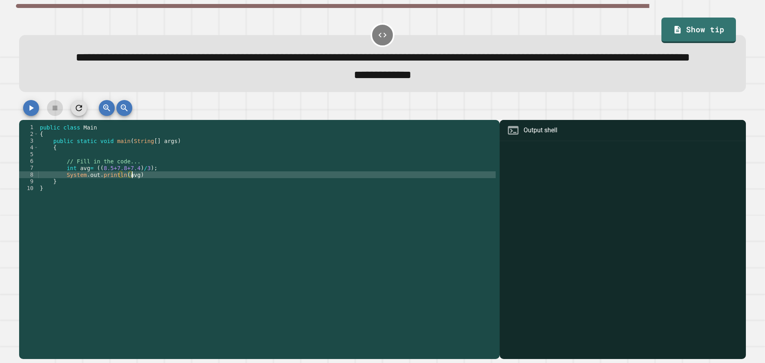
scroll to position [0, 6]
click at [29, 113] on icon "button" at bounding box center [31, 108] width 10 height 10
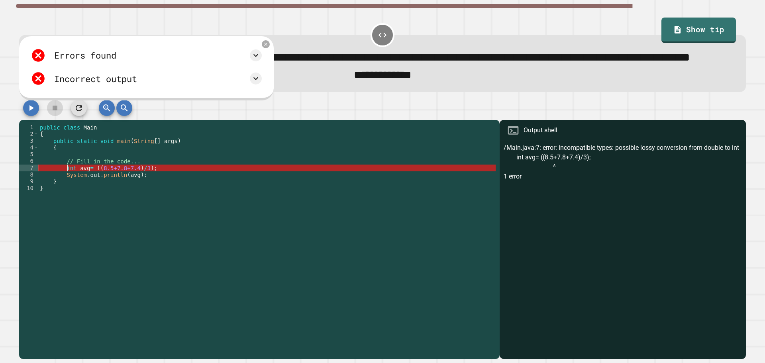
click at [67, 189] on div "public class Main { public static void main ( String [ ] args ) { // Fill in th…" at bounding box center [266, 225] width 457 height 203
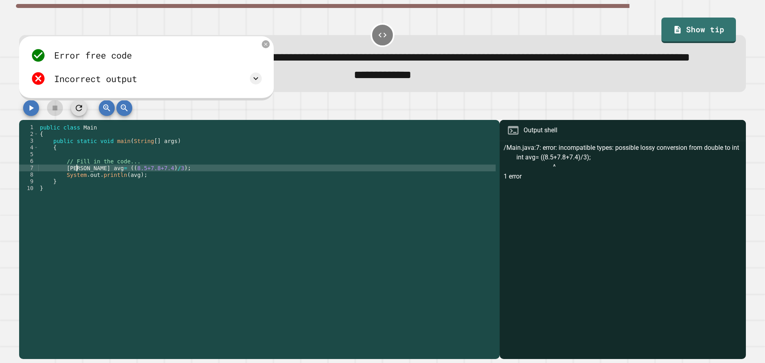
scroll to position [0, 3]
click at [27, 113] on icon "button" at bounding box center [31, 108] width 10 height 10
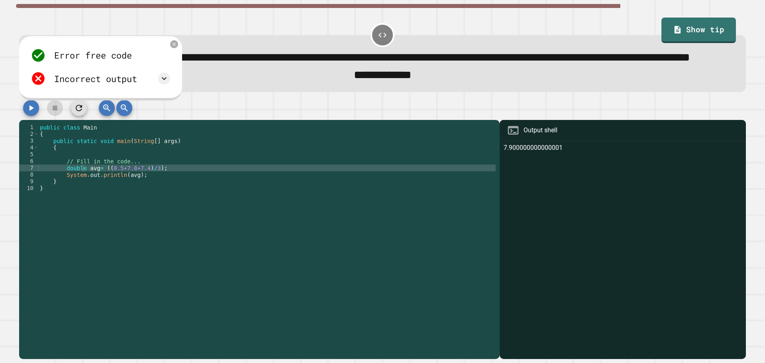
click at [159, 86] on div "Incorrect output" at bounding box center [100, 78] width 139 height 15
click at [170, 86] on div "Incorrect output" at bounding box center [100, 78] width 139 height 15
click at [166, 83] on icon at bounding box center [164, 79] width 10 height 10
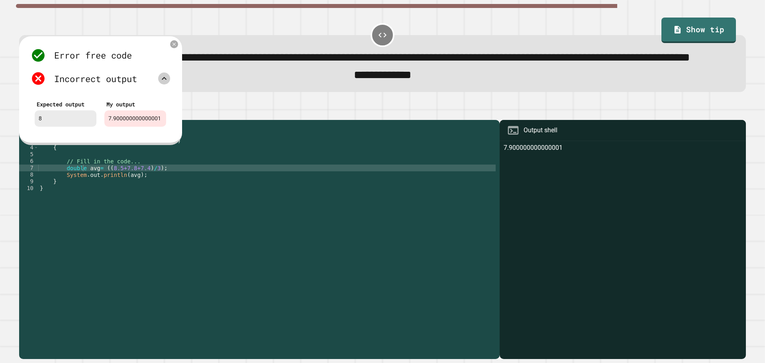
click at [165, 83] on icon at bounding box center [164, 79] width 10 height 10
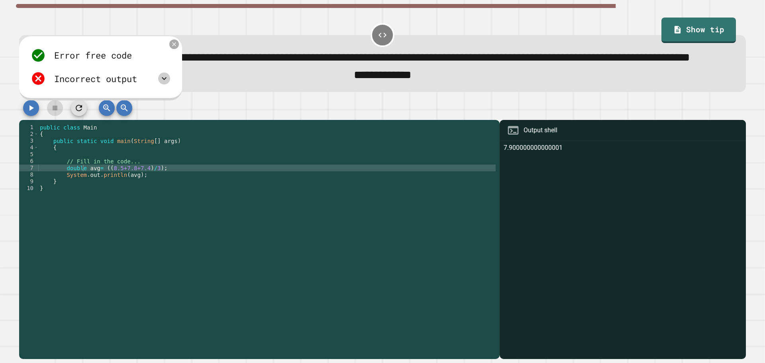
click at [175, 47] on icon at bounding box center [174, 44] width 7 height 7
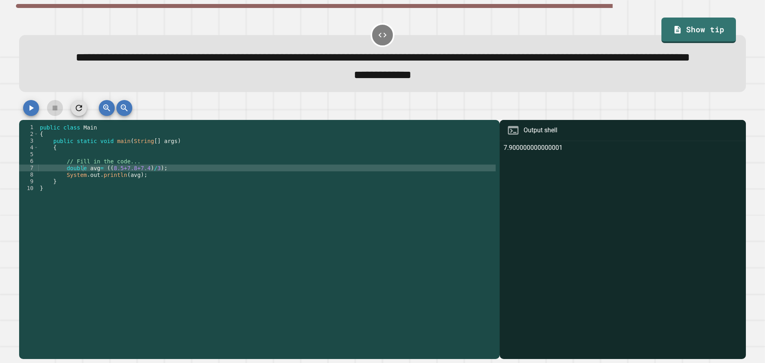
click at [151, 191] on div "public class Main { public static void main ( String [ ] args ) { // Fill in th…" at bounding box center [266, 225] width 457 height 203
click at [104, 189] on div "public class Main { public static void main ( String [ ] args ) { // Fill in th…" at bounding box center [266, 225] width 457 height 203
click at [99, 191] on div "public class Main { public static void main ( String [ ] args ) { // Fill in th…" at bounding box center [266, 225] width 457 height 203
drag, startPoint x: 101, startPoint y: 190, endPoint x: 155, endPoint y: 190, distance: 53.4
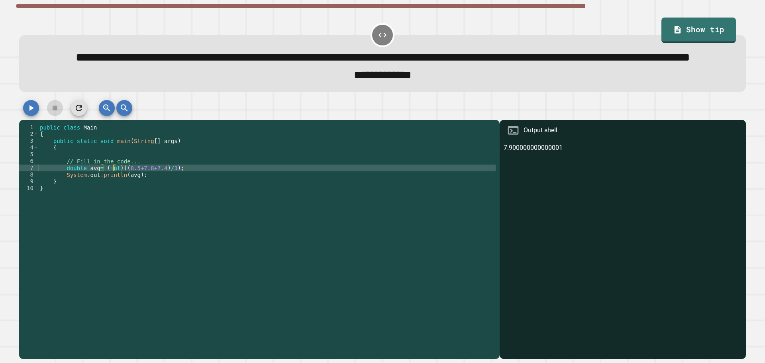
click at [101, 190] on div "public class Main { public static void main ( String [ ] args ) { // Fill in th…" at bounding box center [266, 225] width 457 height 203
click at [24, 116] on button "button" at bounding box center [31, 108] width 16 height 16
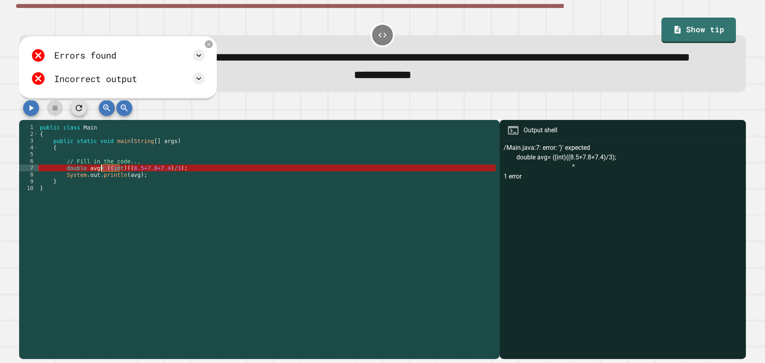
drag, startPoint x: 119, startPoint y: 190, endPoint x: 102, endPoint y: 188, distance: 16.9
click at [102, 188] on div "public class Main { public static void main ( String [ ] args ) { // Fill in th…" at bounding box center [266, 225] width 457 height 203
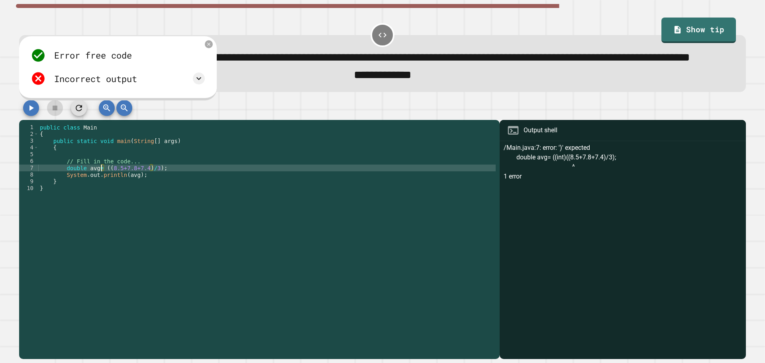
click at [205, 86] on div "Incorrect output" at bounding box center [118, 78] width 174 height 15
click at [204, 83] on icon at bounding box center [199, 79] width 10 height 10
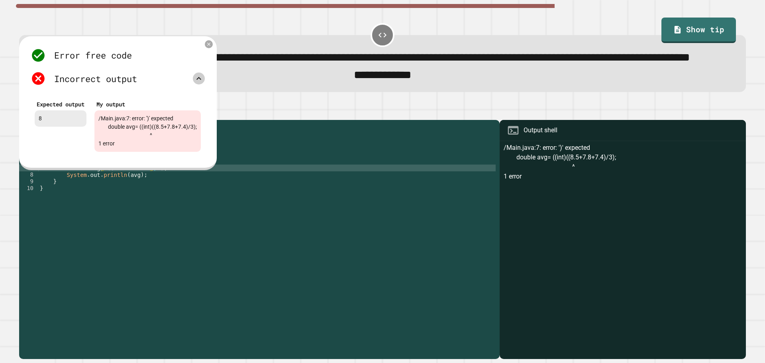
click at [184, 149] on div "/Main.java:7: error: ')' expected double avg= ((int)((8.5+7.8+7.4)/3); ^ 1 error" at bounding box center [147, 130] width 106 height 41
click at [212, 47] on icon at bounding box center [209, 44] width 7 height 7
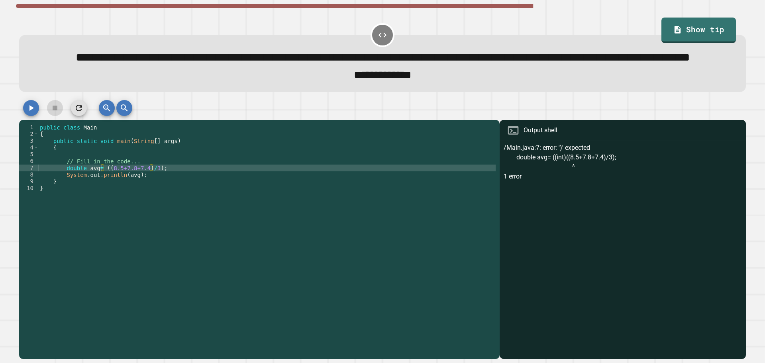
click at [160, 192] on div "public class Main { public static void main ( String [ ] args ) { // Fill in th…" at bounding box center [266, 225] width 457 height 203
click at [151, 191] on div "public class Main { public static void main ( String [ ] args ) { // Fill in th…" at bounding box center [266, 225] width 457 height 203
click at [103, 190] on div "public class Main { public static void main ( String [ ] args ) { // Fill in th…" at bounding box center [266, 225] width 457 height 203
click at [104, 192] on div "public class Main { public static void main ( String [ ] args ) { // Fill in th…" at bounding box center [266, 225] width 457 height 203
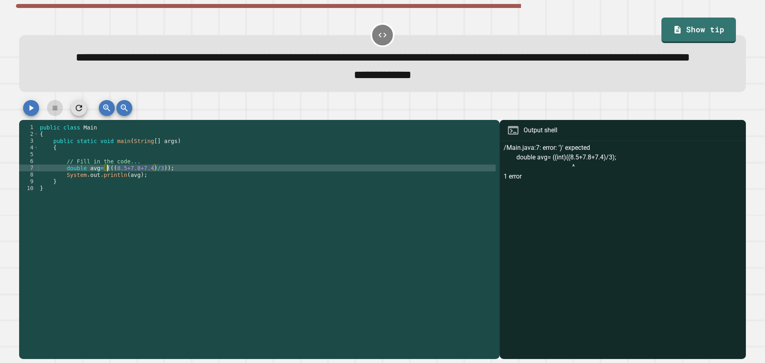
scroll to position [0, 5]
click at [157, 192] on div "public class Main { public static void main ( String [ ] args ) { // Fill in th…" at bounding box center [266, 225] width 457 height 203
type textarea "**********"
